Goal: Check status

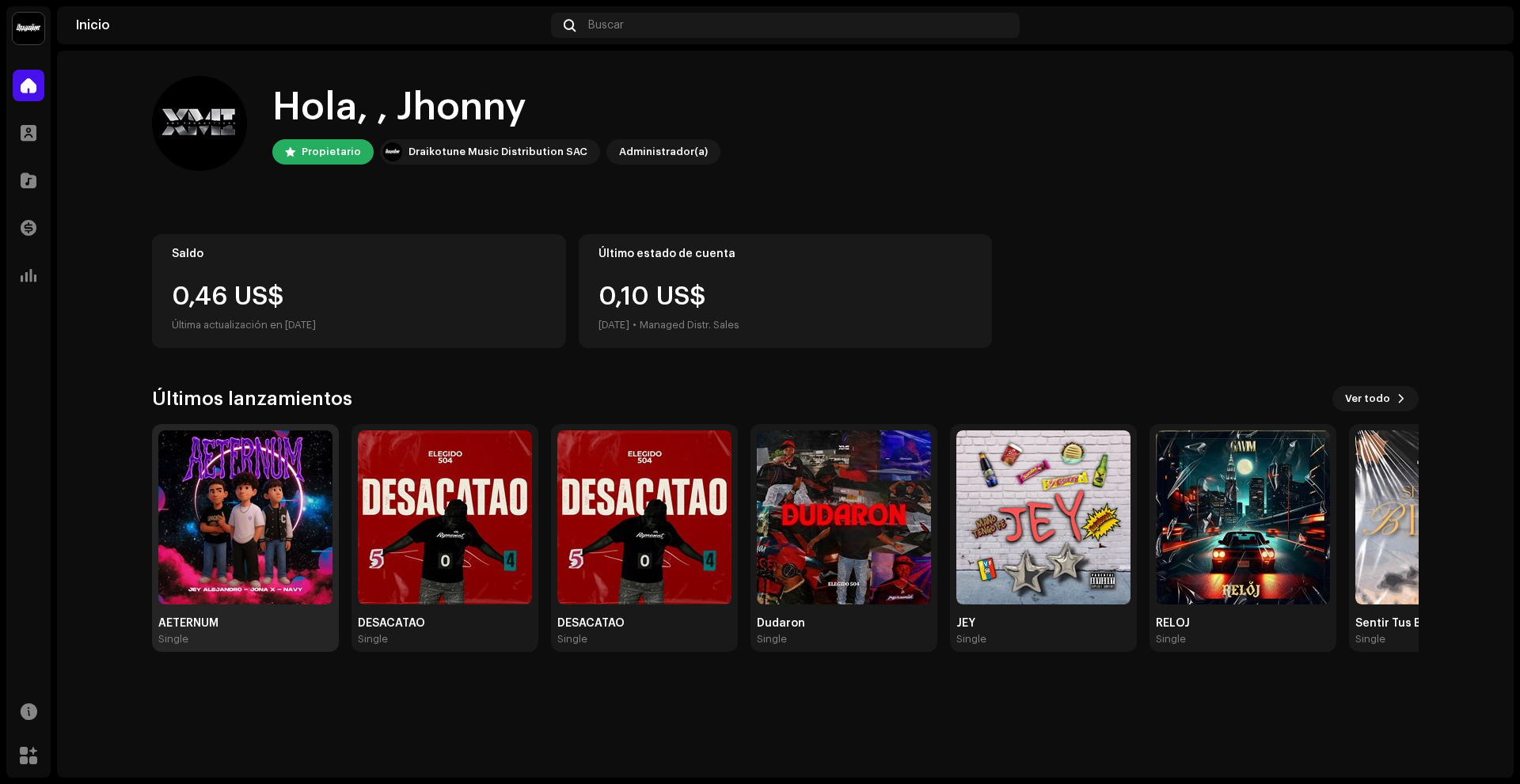
click at [278, 468] on img at bounding box center [245, 517] width 174 height 174
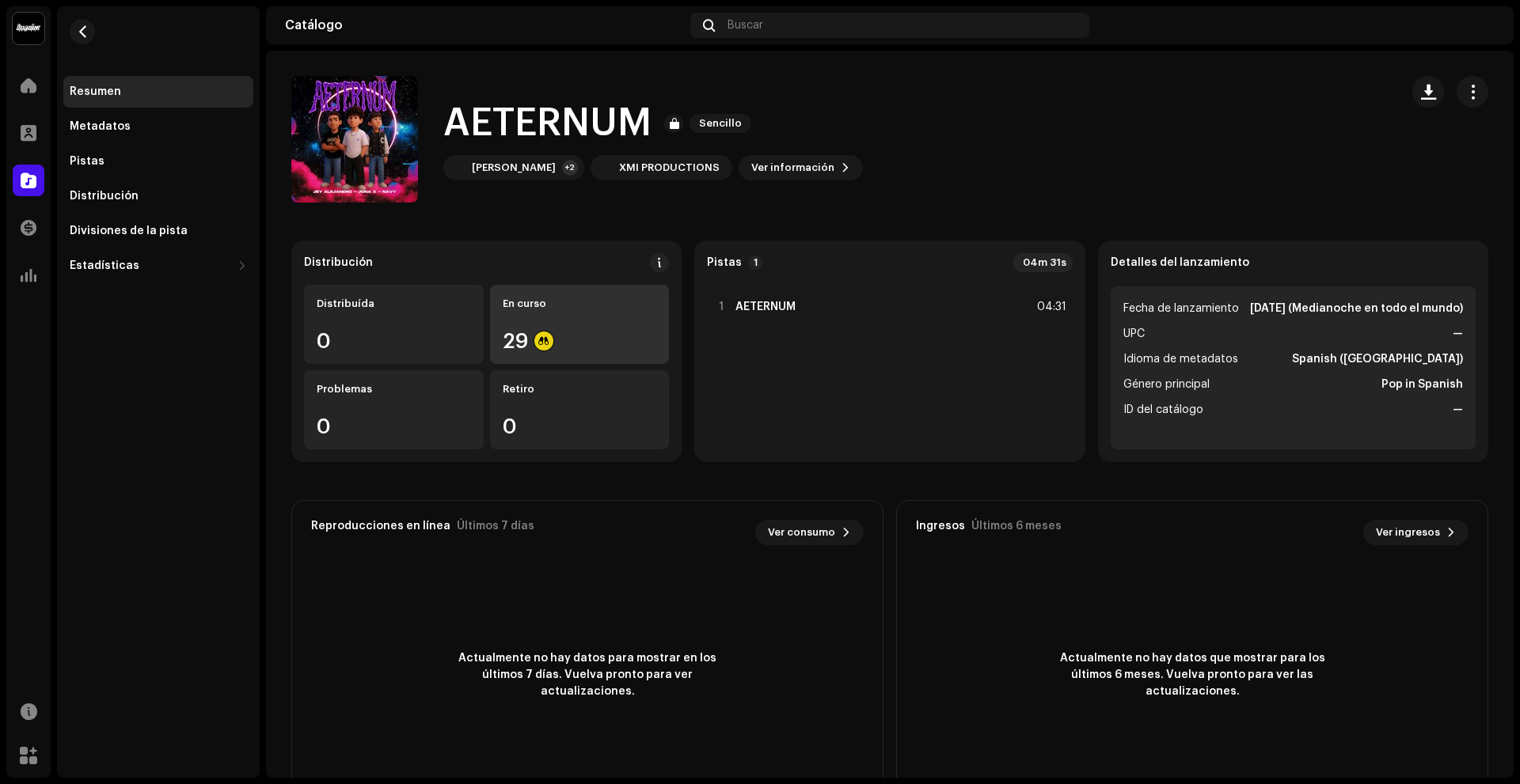
click at [613, 319] on div "En curso 29" at bounding box center [579, 324] width 180 height 79
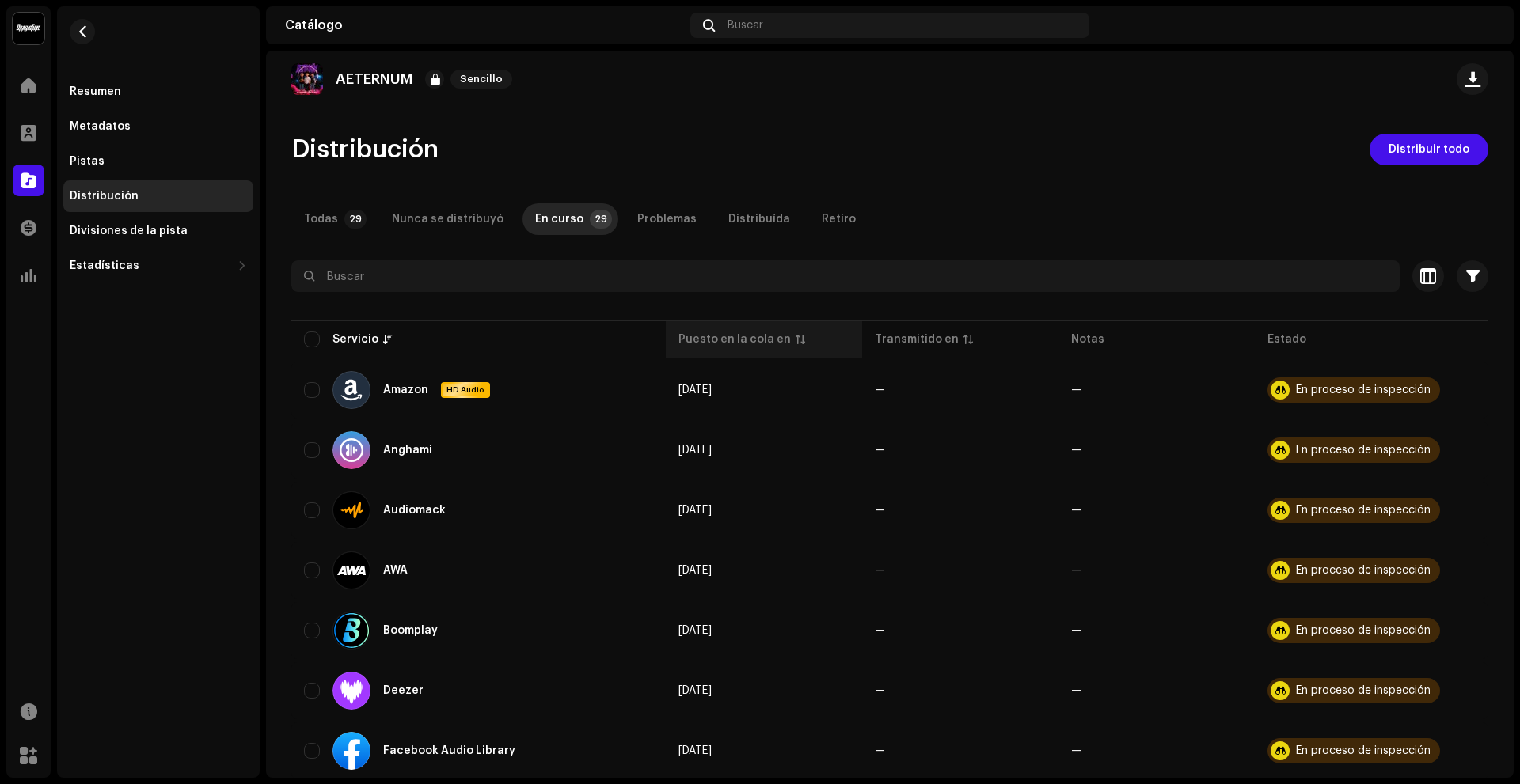
click at [755, 347] on th "Puesto en la cola en" at bounding box center [764, 339] width 197 height 38
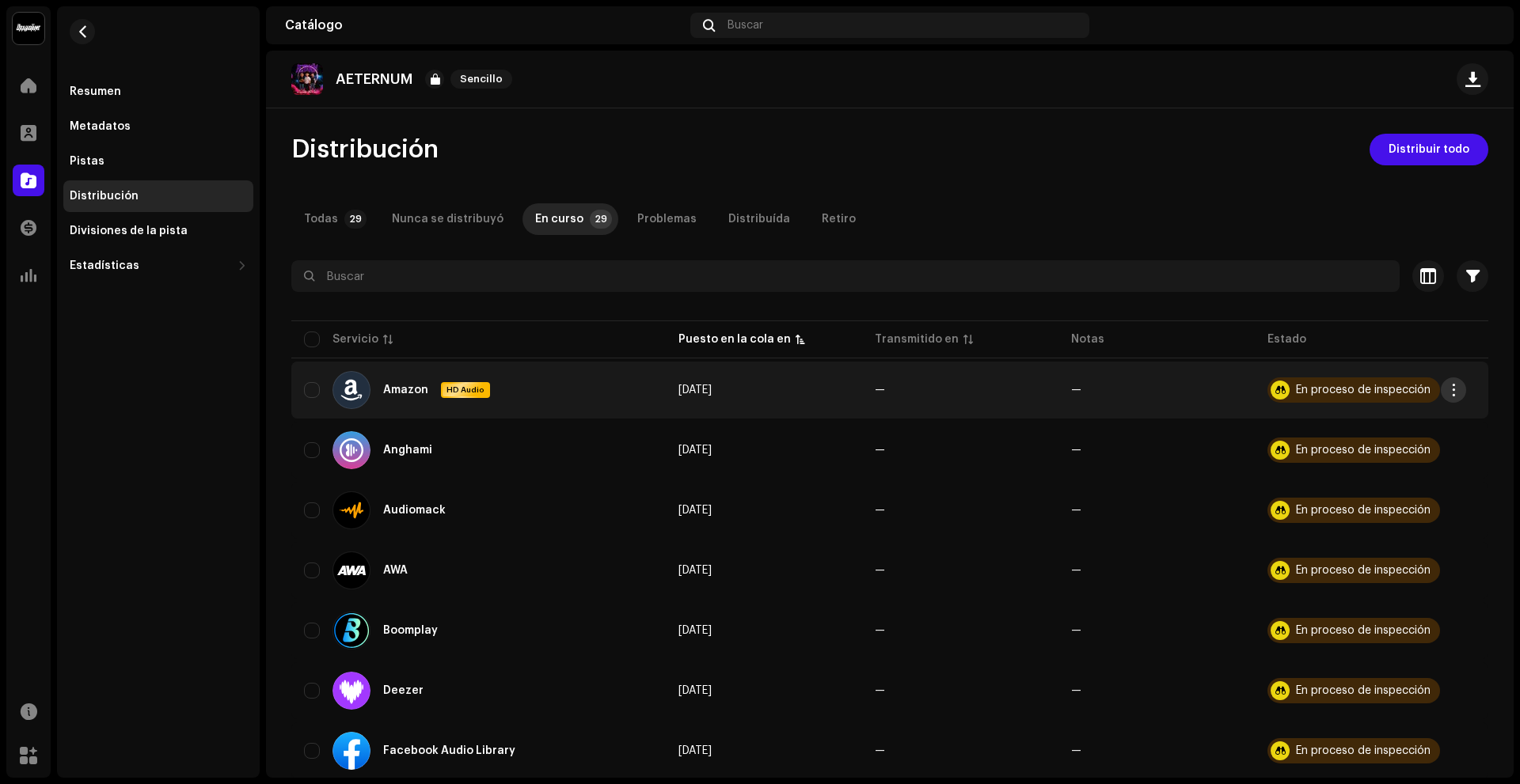
click at [1450, 401] on button "button" at bounding box center [1453, 389] width 26 height 26
click at [1237, 222] on div "Todas 29 Nunca se distribuyó En curso 29 Problemas Distribuída Retiro" at bounding box center [890, 219] width 1197 height 32
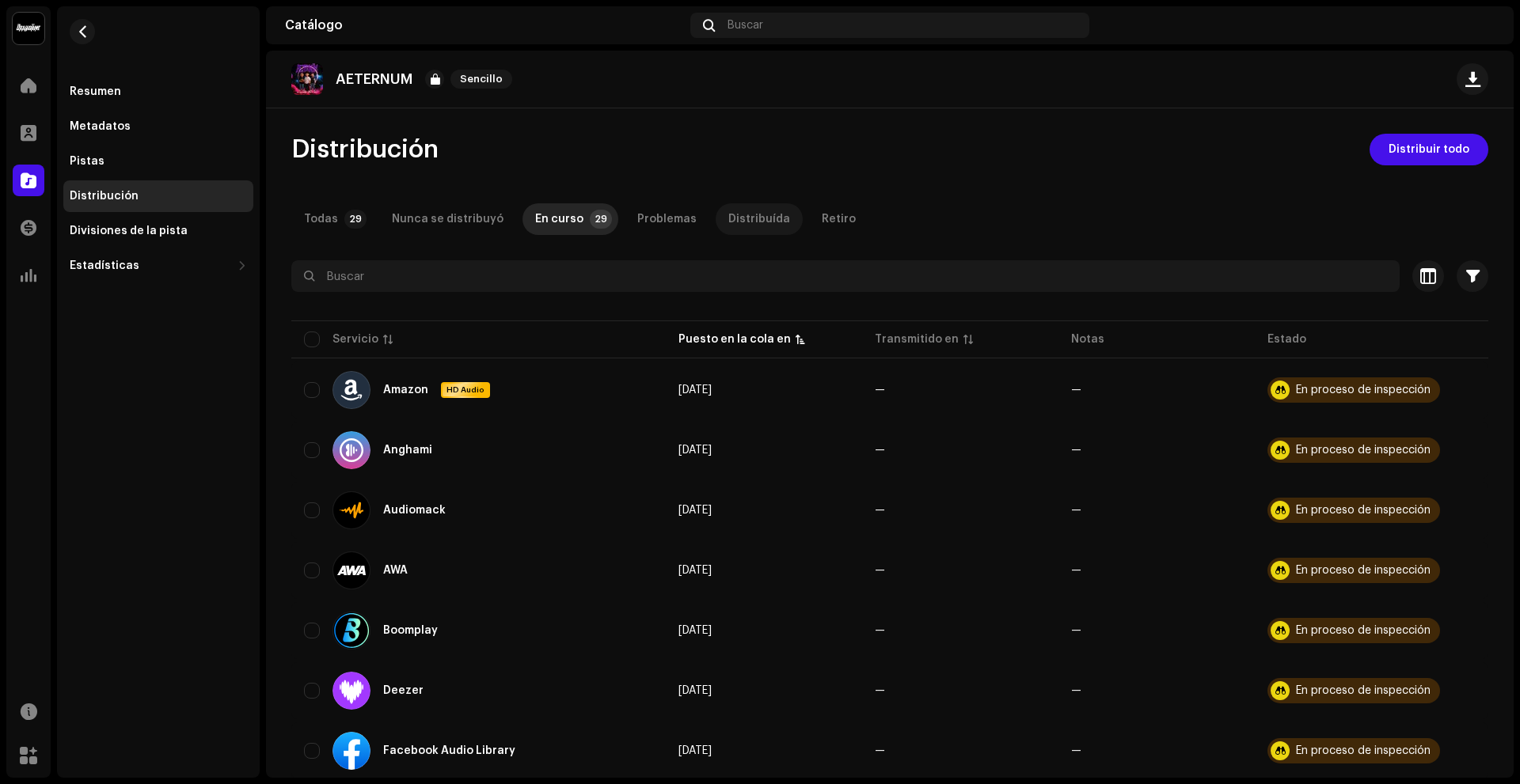
click at [745, 227] on div "Distribuída" at bounding box center [760, 219] width 62 height 32
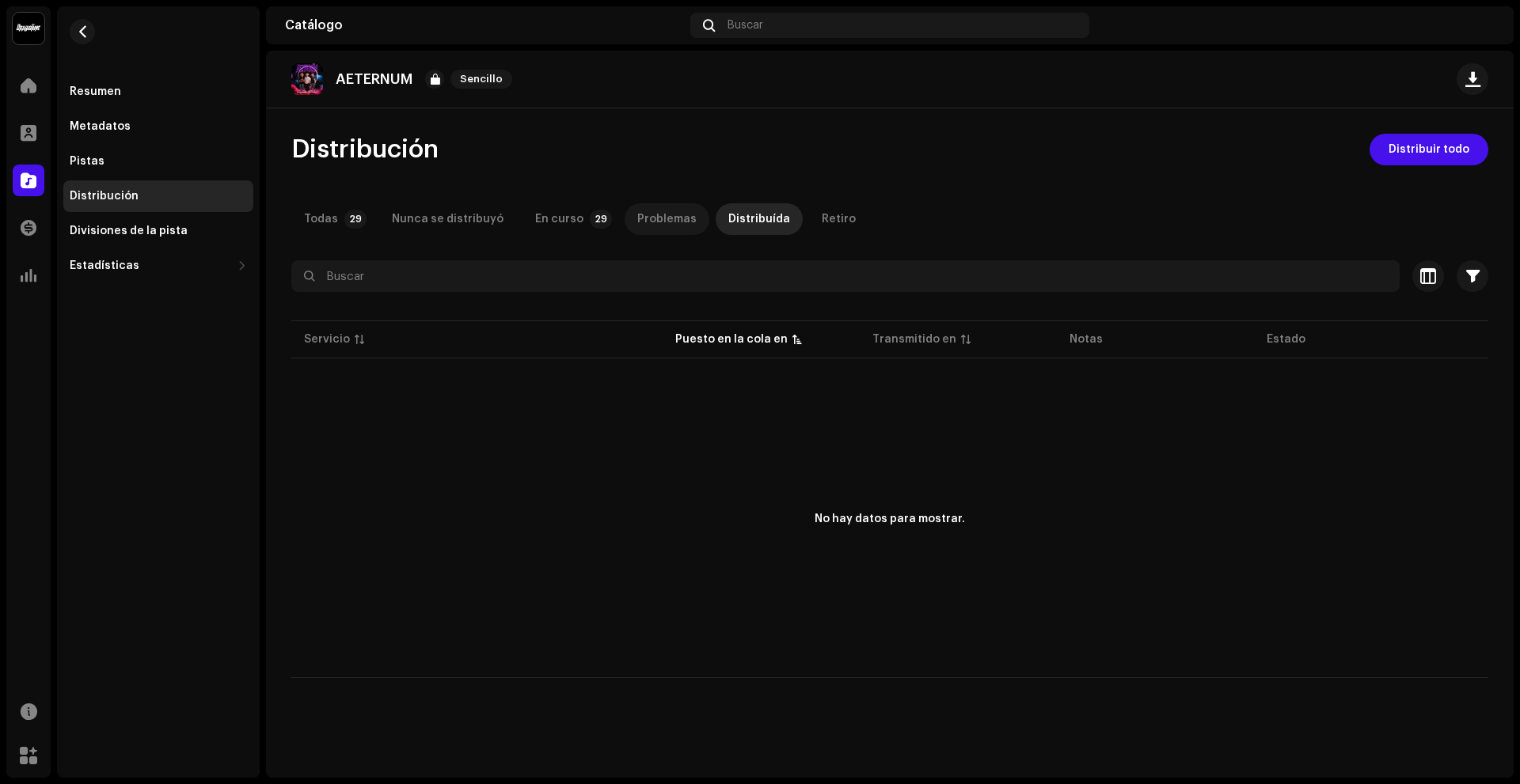
click at [657, 220] on div "Problemas" at bounding box center [667, 219] width 59 height 32
click at [578, 211] on p-tab "En curso 29" at bounding box center [570, 219] width 96 height 32
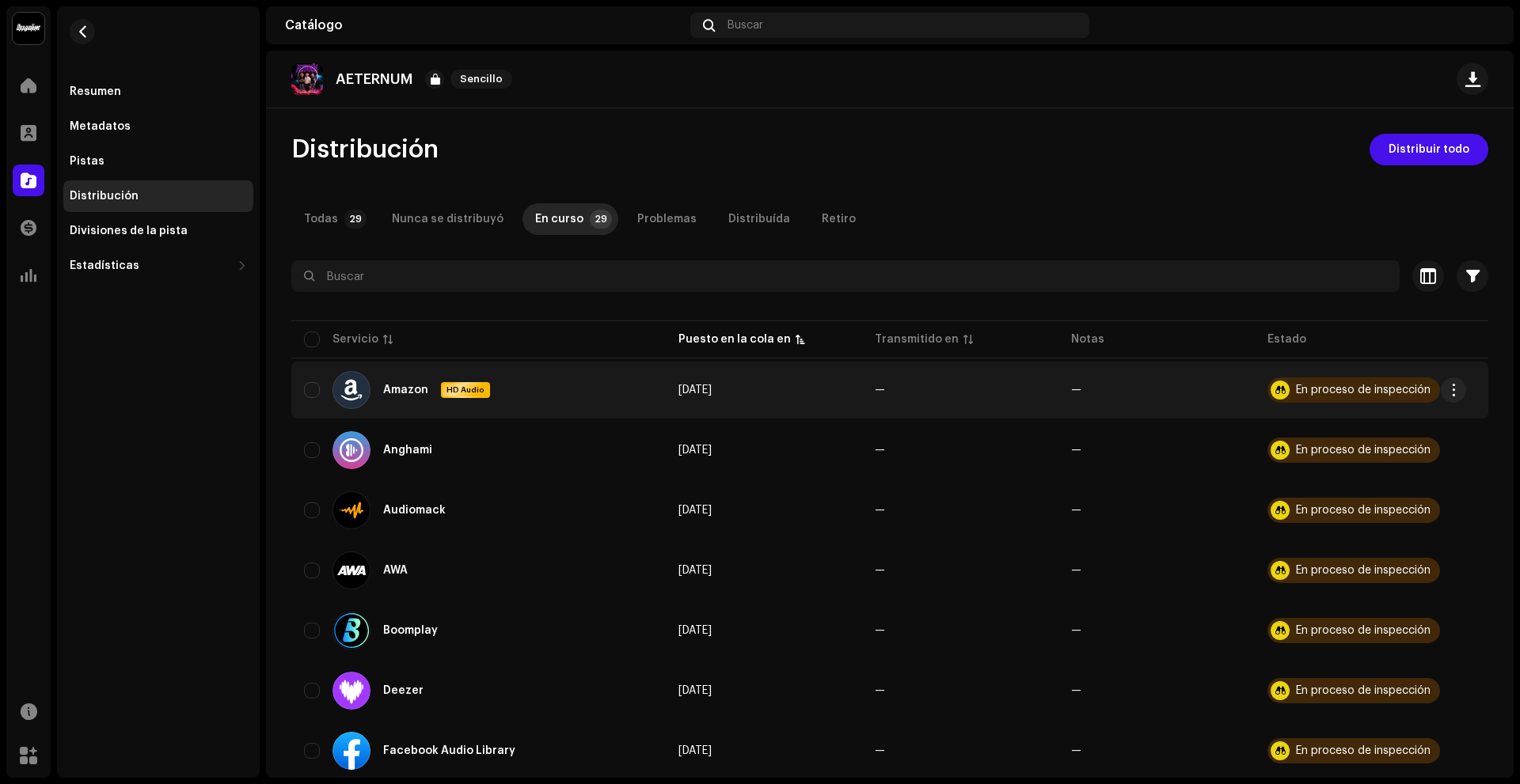
scroll to position [1, 0]
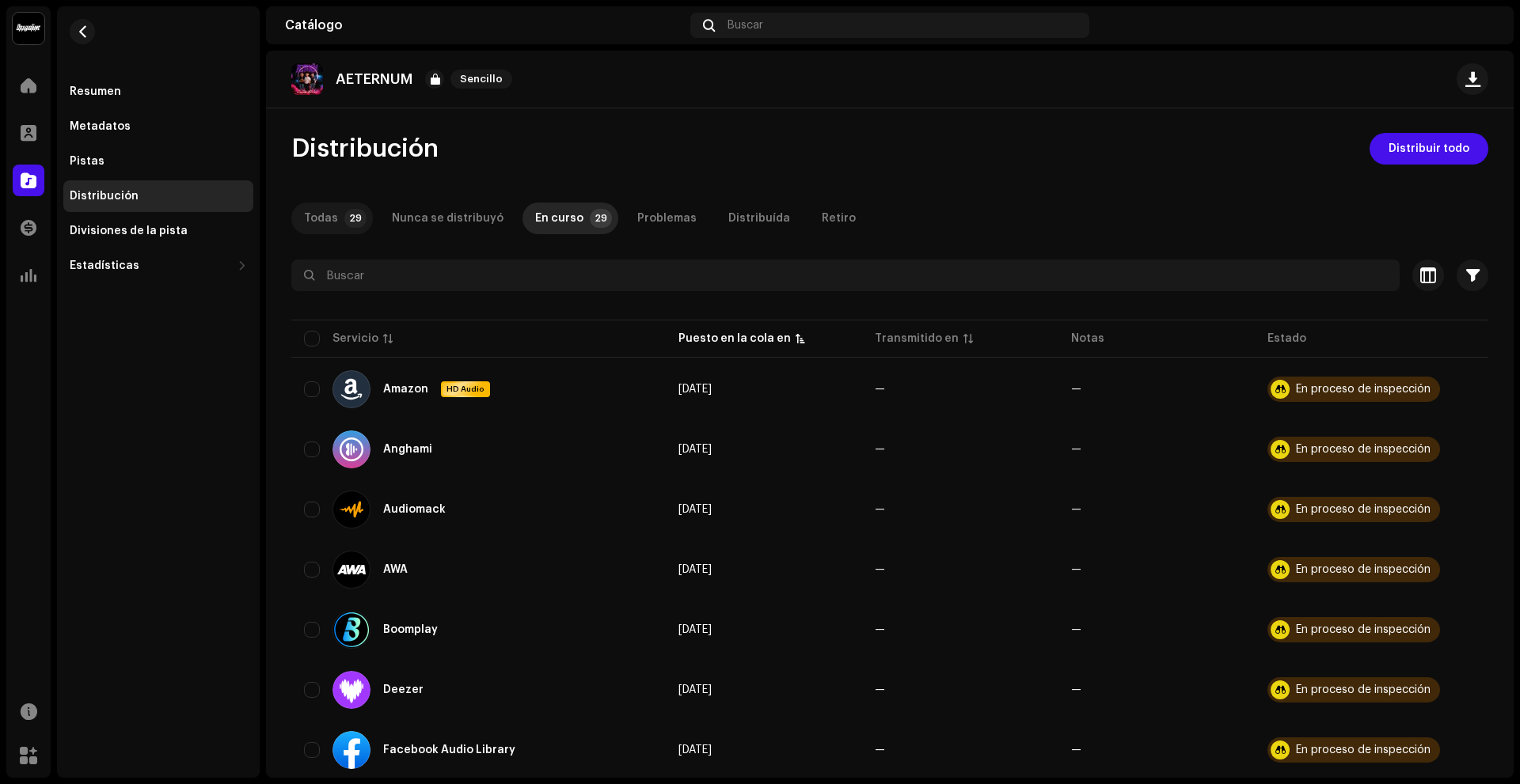
click at [336, 221] on p-tab "Todas 29" at bounding box center [332, 219] width 81 height 32
click at [336, 221] on p-tab "Todas 29" at bounding box center [332, 219] width 81 height 32
click at [144, 97] on div "Resumen" at bounding box center [158, 92] width 177 height 12
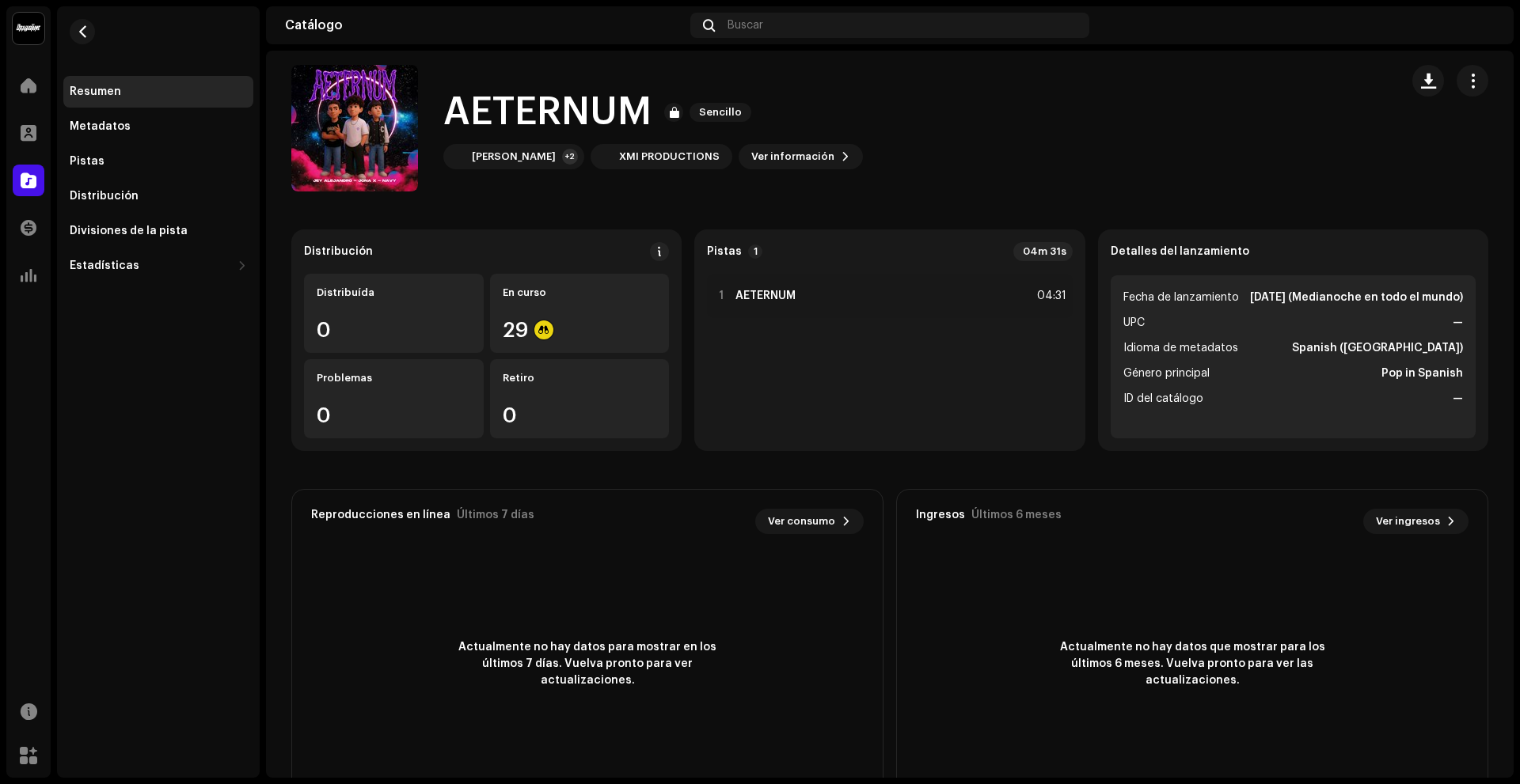
scroll to position [12, 0]
click at [1467, 73] on span "button" at bounding box center [1472, 80] width 15 height 12
click at [1261, 221] on catalog-releases-details-overview "AETERNUM Sencillo AETERNUM Sencillo Jey Alejandro +2 XMI PRODUCTIONS Ver inform…" at bounding box center [889, 434] width 1247 height 791
